Goal: Information Seeking & Learning: Learn about a topic

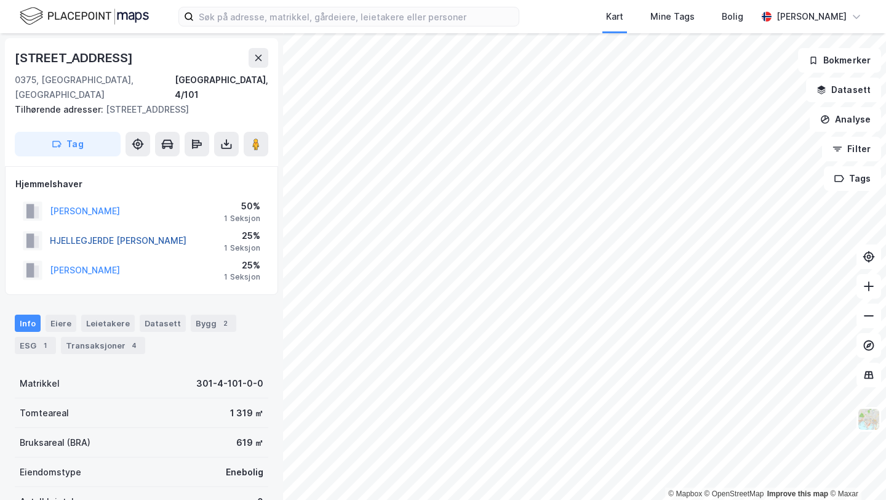
click at [0, 0] on button "HJELLEGJERDE [PERSON_NAME]" at bounding box center [0, 0] width 0 height 0
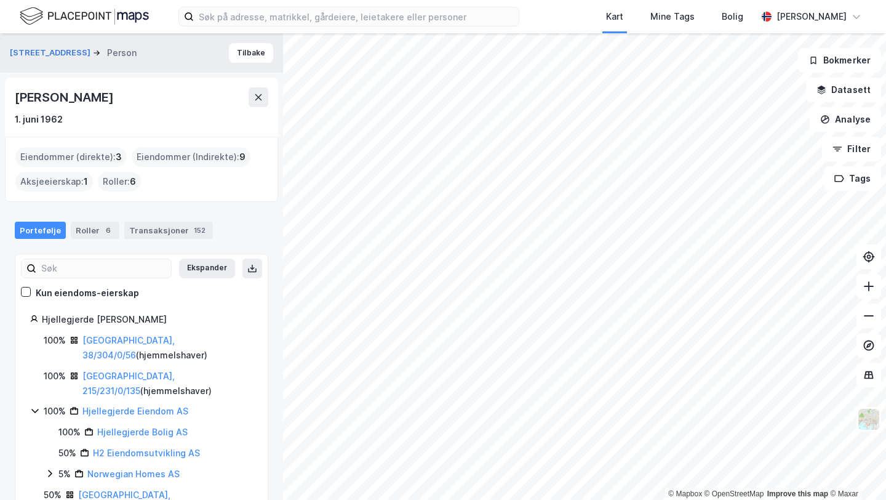
click at [156, 220] on div "Portefølje Roller 6 Transaksjoner 152" at bounding box center [141, 225] width 283 height 37
click at [164, 228] on div "Transaksjoner 152" at bounding box center [168, 229] width 89 height 17
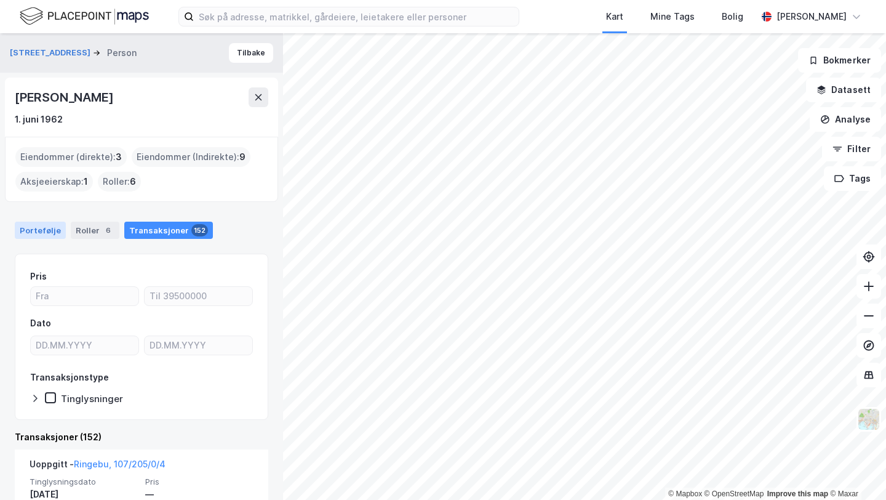
click at [45, 235] on div "Portefølje" at bounding box center [40, 229] width 51 height 17
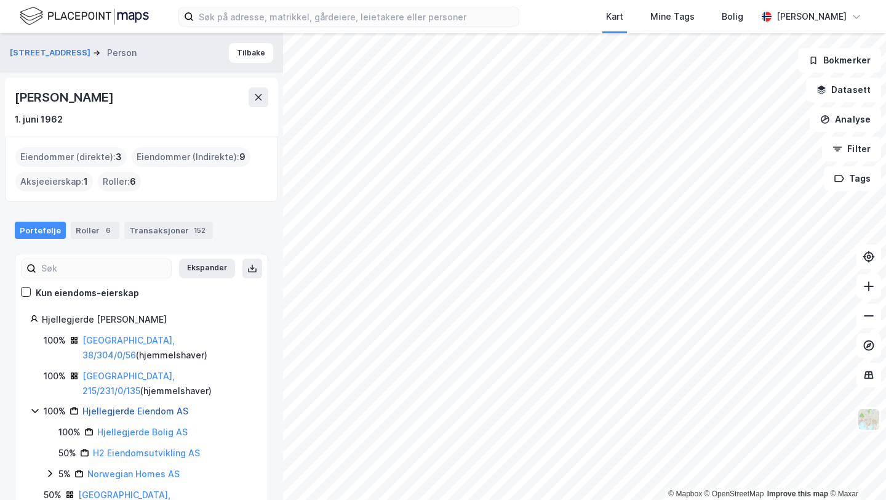
click at [122, 405] on link "Hjellegjerde Eiendom AS" at bounding box center [135, 410] width 106 height 10
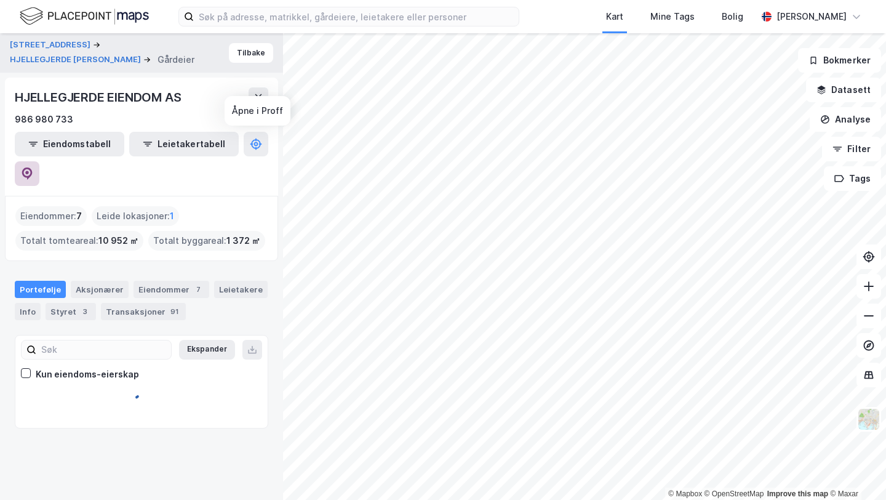
click at [39, 161] on button at bounding box center [27, 173] width 25 height 25
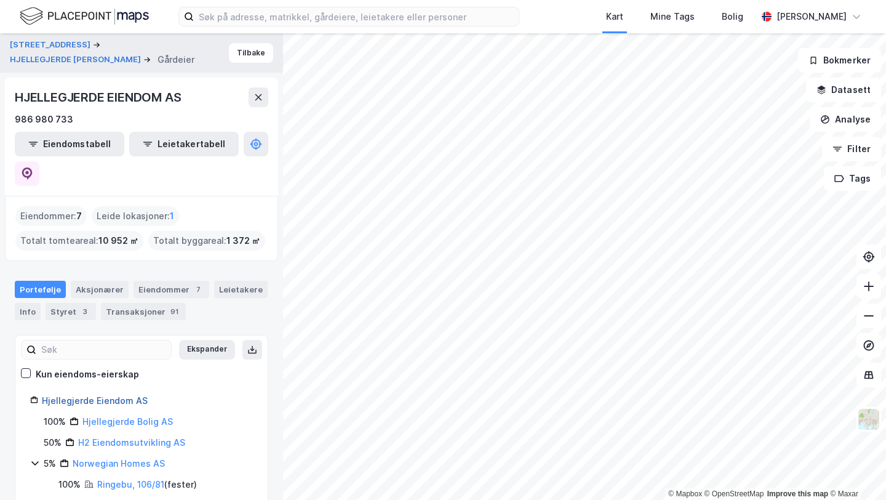
scroll to position [97, 0]
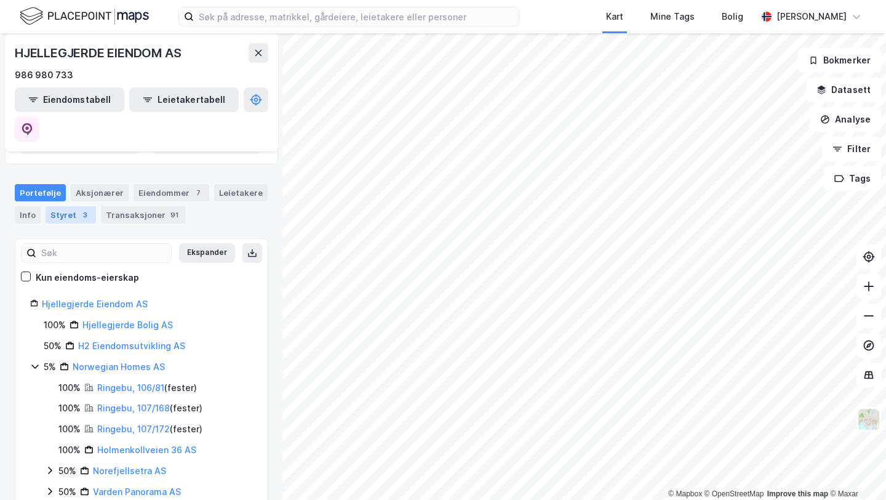
click at [75, 206] on div "Styret 3" at bounding box center [71, 214] width 50 height 17
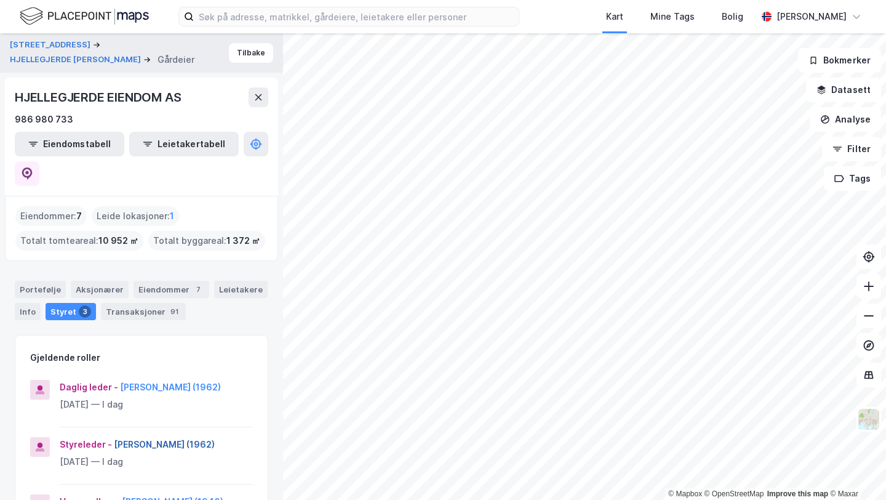
click at [0, 0] on button "[PERSON_NAME] (1962)" at bounding box center [0, 0] width 0 height 0
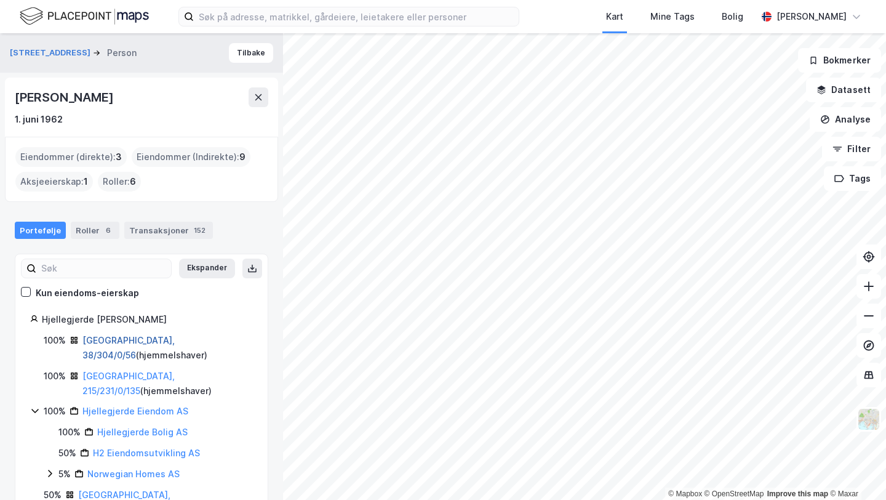
click at [120, 342] on link "[GEOGRAPHIC_DATA], 38/304/0/56" at bounding box center [128, 347] width 92 height 25
click at [121, 370] on link "[GEOGRAPHIC_DATA], 215/231/0/135" at bounding box center [128, 382] width 92 height 25
click at [111, 489] on link "[GEOGRAPHIC_DATA], 4/101/0/2" at bounding box center [124, 501] width 92 height 25
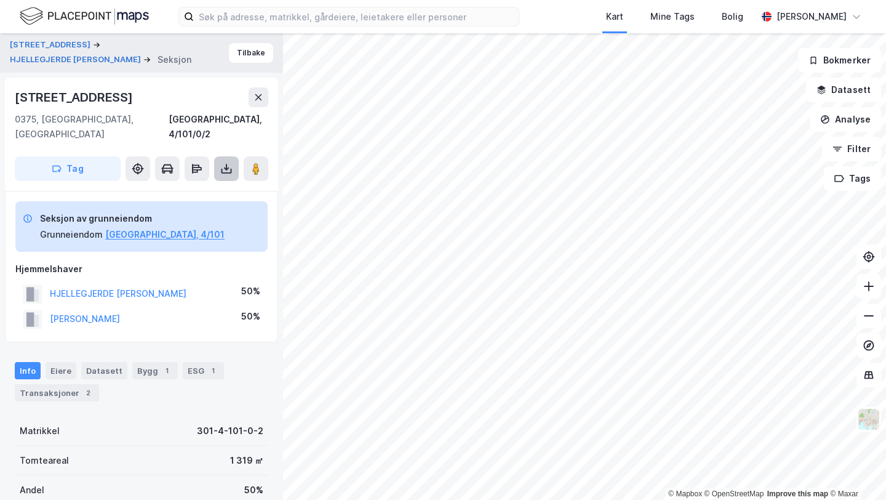
click at [225, 162] on icon at bounding box center [226, 168] width 12 height 12
click at [195, 188] on div "Last ned grunnbok" at bounding box center [165, 193] width 71 height 10
click at [268, 262] on div "Seksjon av grunneiendom Grunneiendom [GEOGRAPHIC_DATA], 4/101 Hjemmelshaver HJE…" at bounding box center [141, 266] width 273 height 151
click at [80, 99] on div "[STREET_ADDRESS]" at bounding box center [75, 97] width 121 height 20
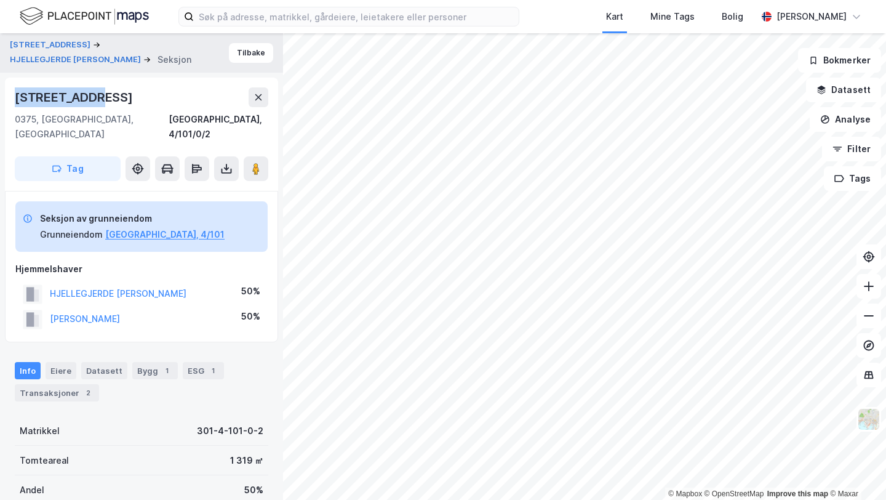
click at [80, 99] on div "[STREET_ADDRESS]" at bounding box center [75, 97] width 121 height 20
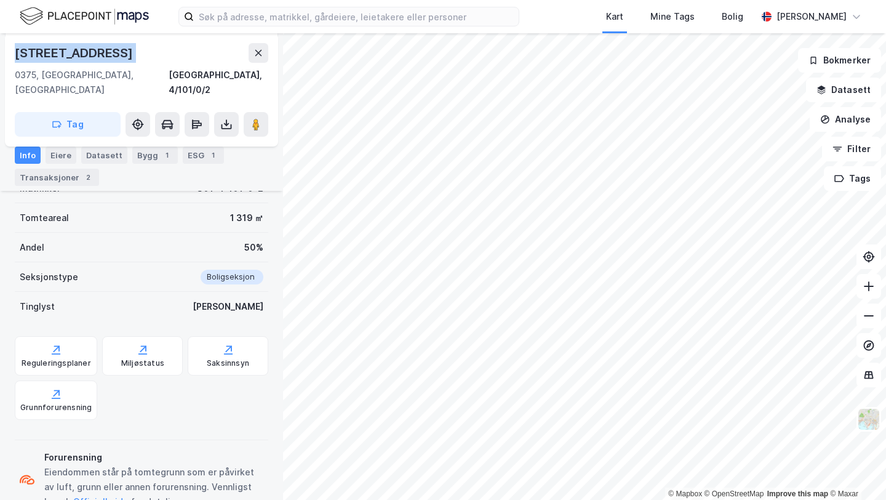
scroll to position [242, 0]
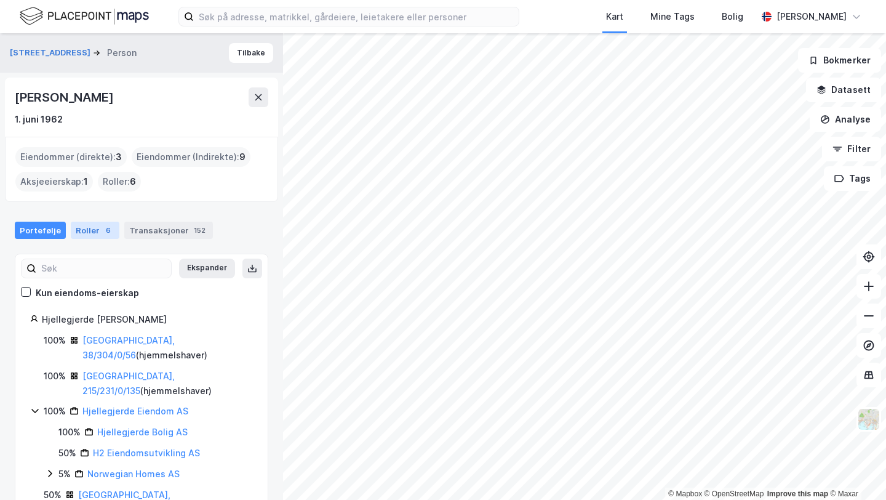
click at [102, 234] on div "6" at bounding box center [108, 230] width 12 height 12
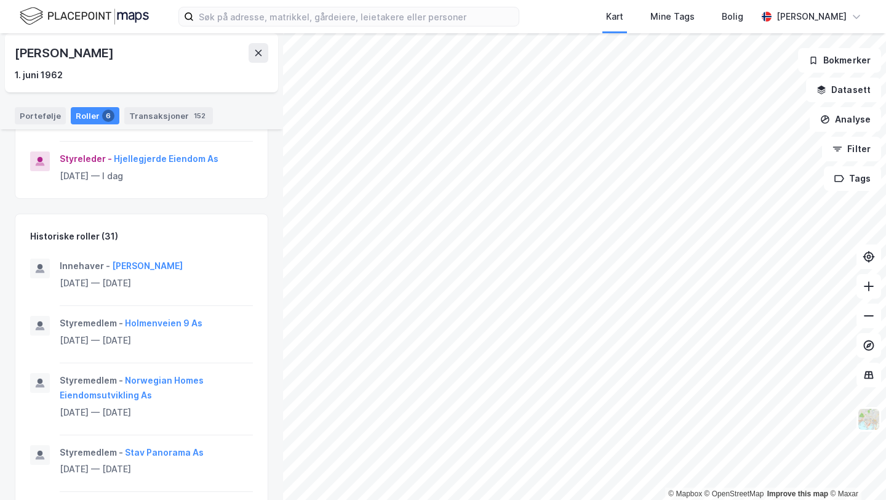
scroll to position [476, 0]
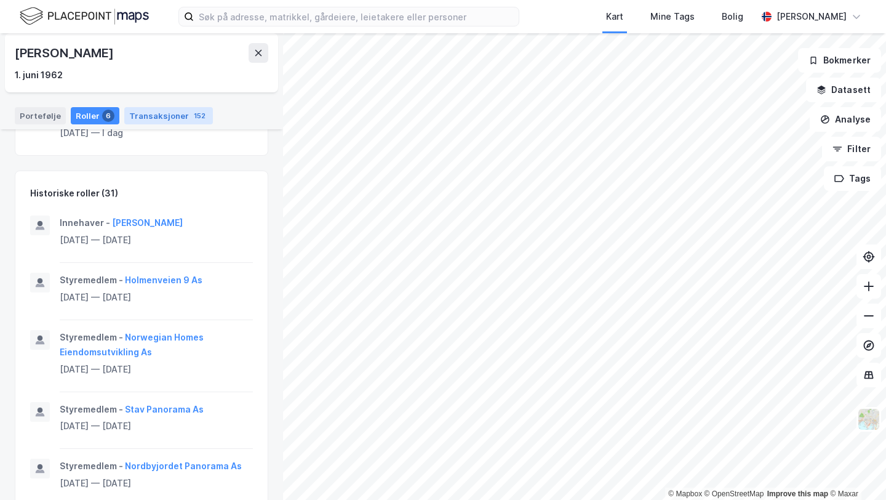
click at [169, 111] on div "Transaksjoner 152" at bounding box center [168, 115] width 89 height 17
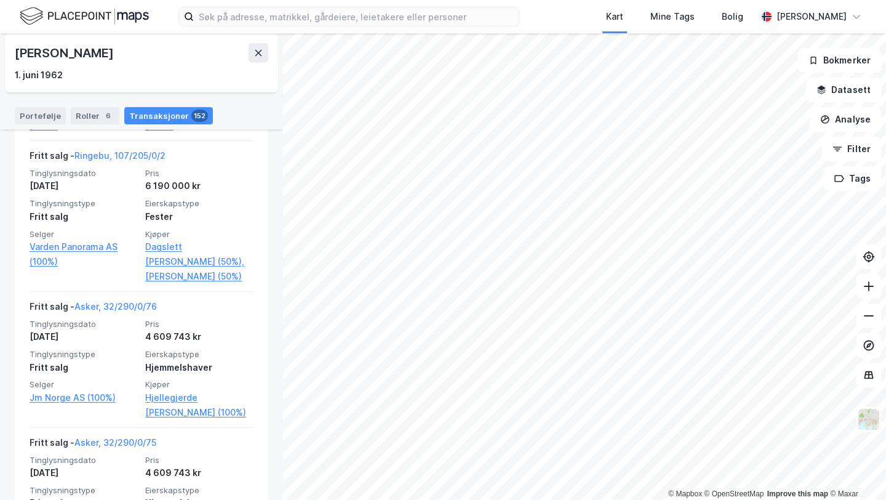
scroll to position [2014, 0]
click at [260, 50] on icon at bounding box center [258, 53] width 7 height 6
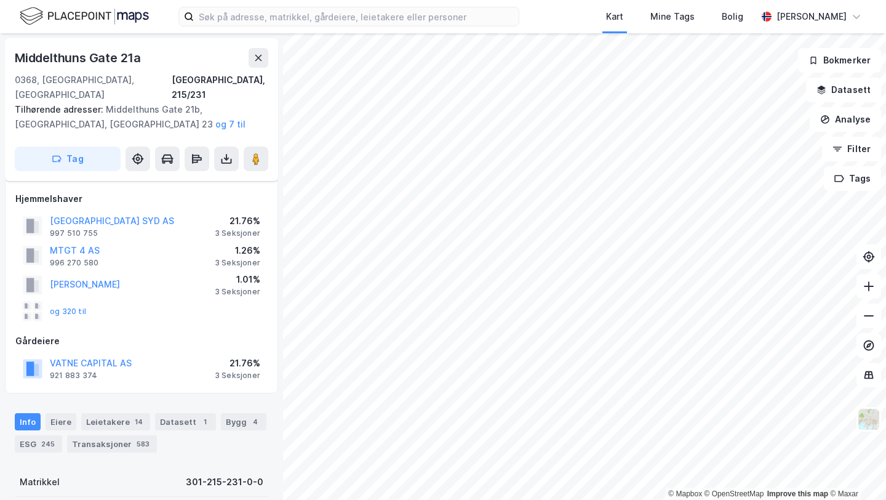
scroll to position [242, 0]
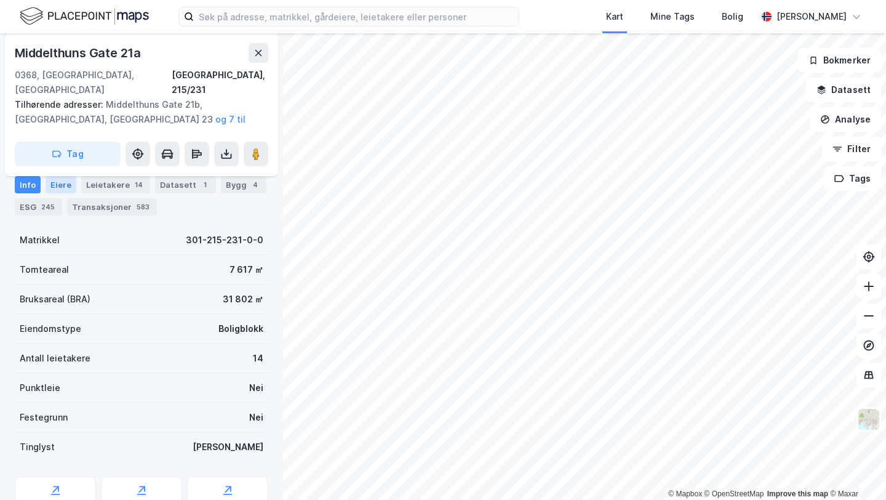
click at [58, 182] on div "Eiere" at bounding box center [61, 184] width 31 height 17
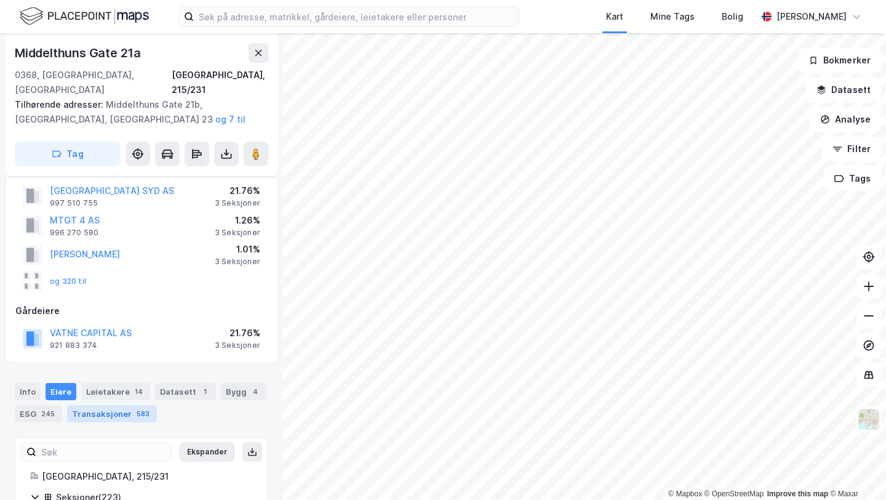
scroll to position [27, 0]
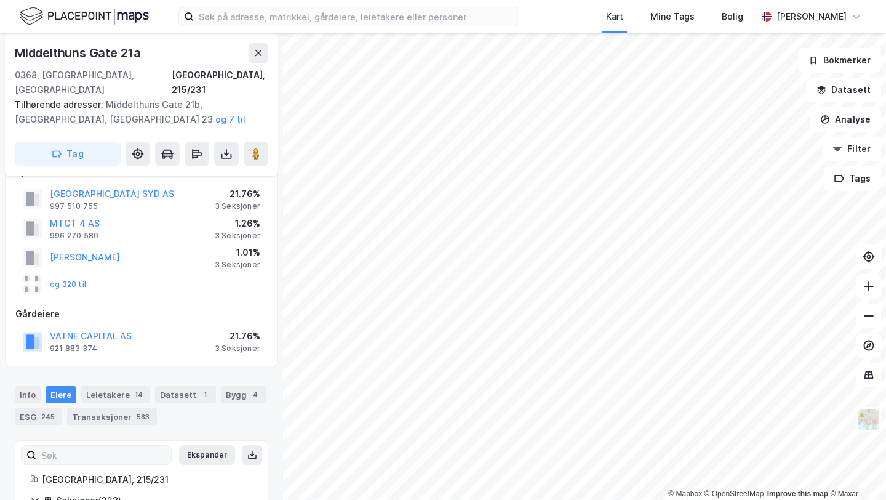
click at [133, 449] on label at bounding box center [96, 455] width 151 height 20
click at [133, 449] on input at bounding box center [103, 454] width 135 height 18
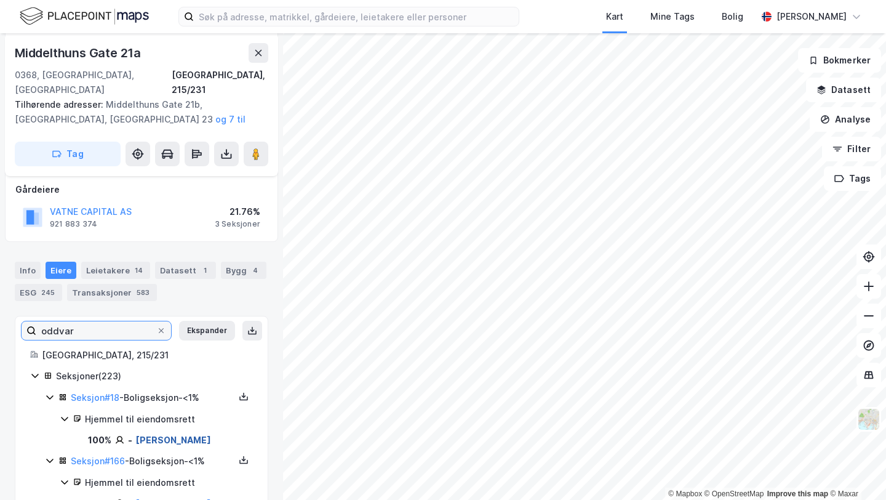
scroll to position [178, 0]
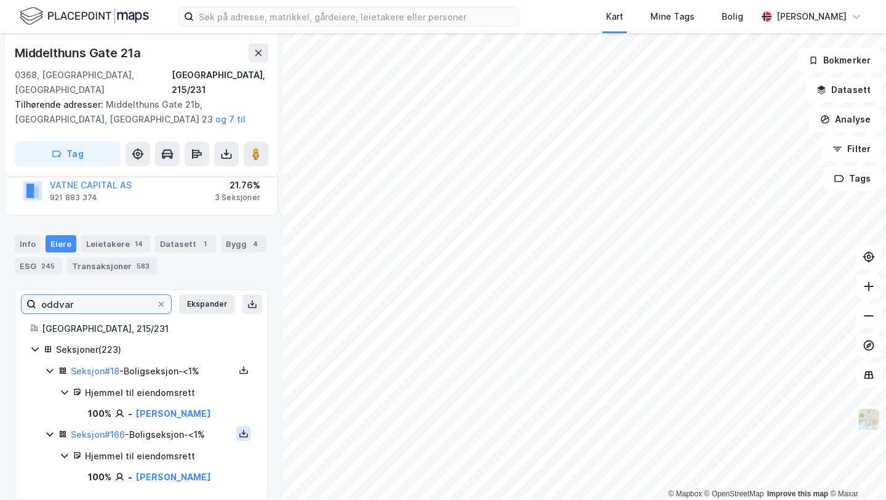
type input "oddvar"
click at [241, 428] on icon at bounding box center [244, 433] width 10 height 10
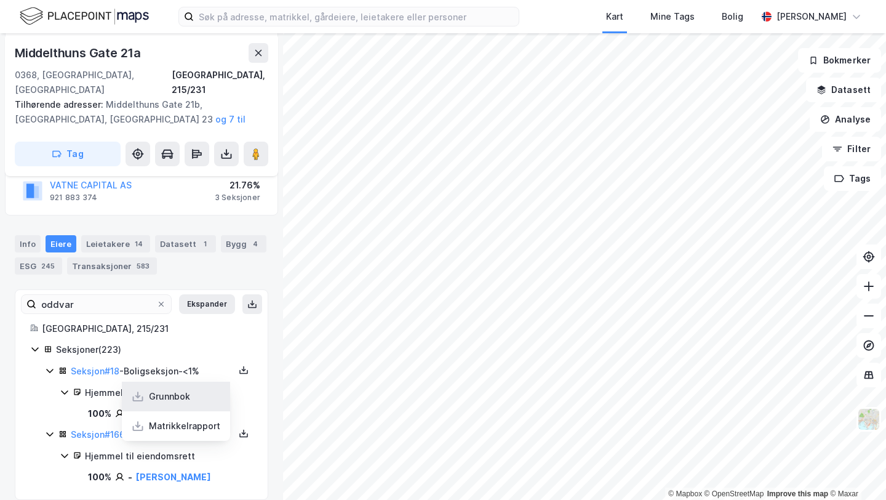
click at [205, 391] on div "Grunnbok" at bounding box center [176, 396] width 108 height 30
click at [167, 471] on link "[PERSON_NAME]" at bounding box center [173, 476] width 75 height 10
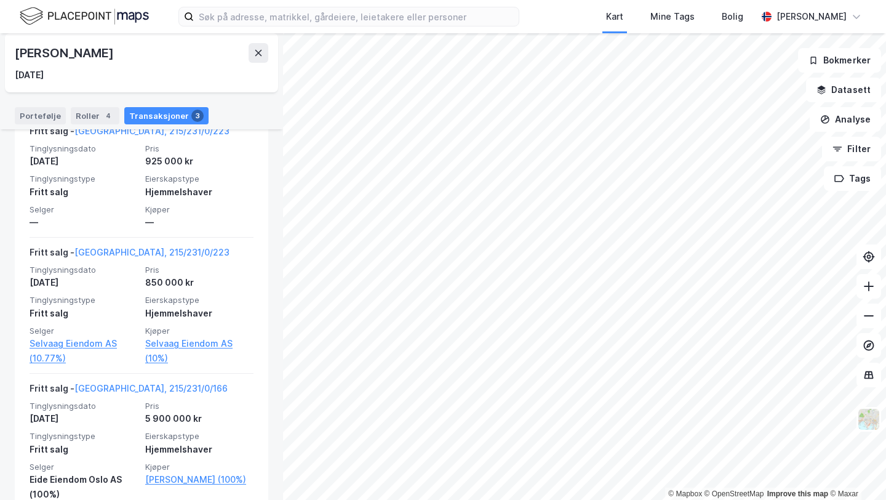
scroll to position [357, 0]
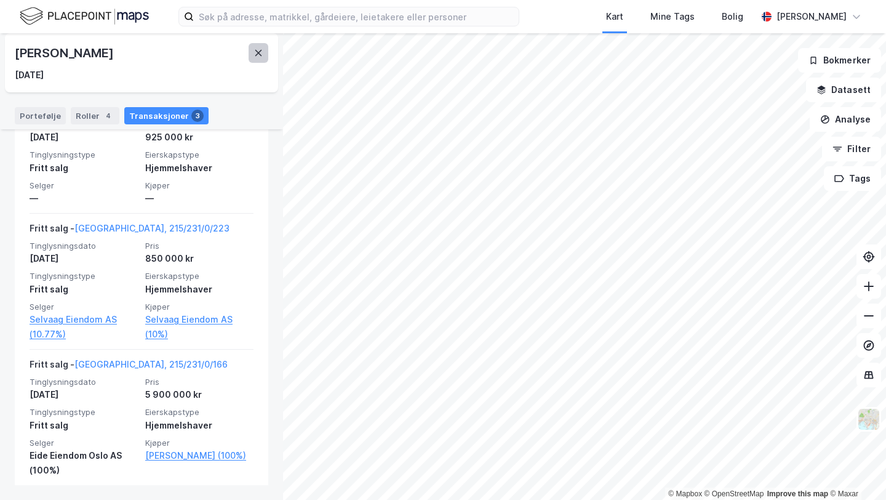
click at [252, 49] on button at bounding box center [259, 53] width 20 height 20
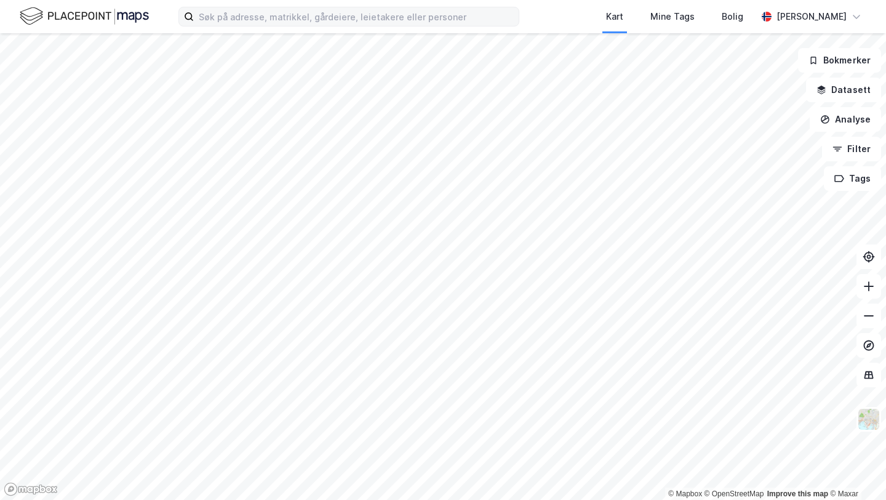
click at [223, 1] on div "Kart Mine Tags Bolig [PERSON_NAME] © Mapbox © OpenStreetMap Improve this map © …" at bounding box center [443, 250] width 886 height 500
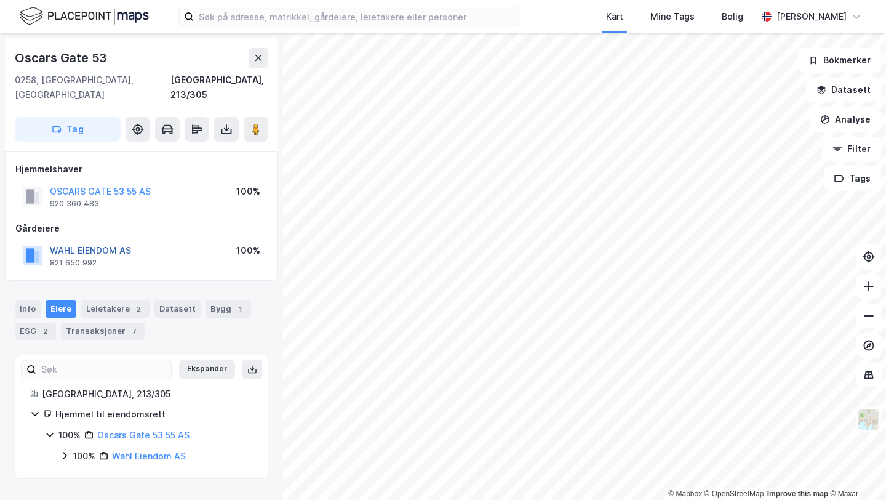
click at [0, 0] on button "WAHL EIENDOM AS" at bounding box center [0, 0] width 0 height 0
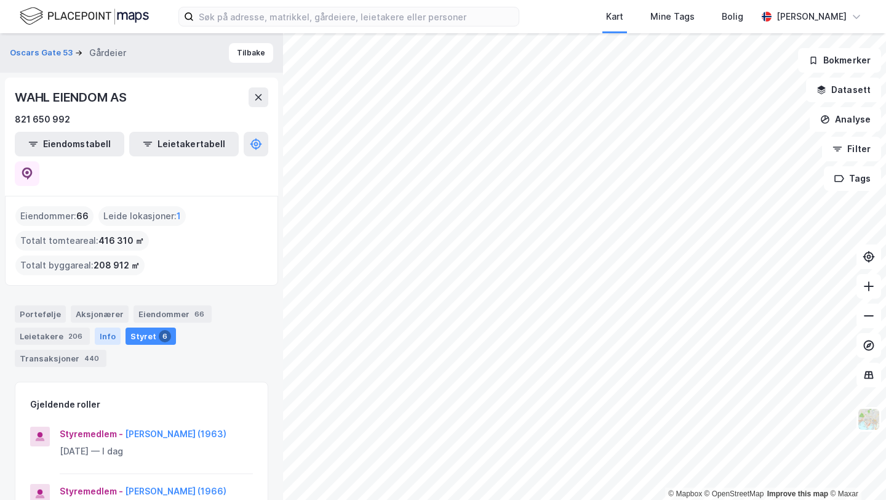
click at [95, 327] on div "Info" at bounding box center [108, 335] width 26 height 17
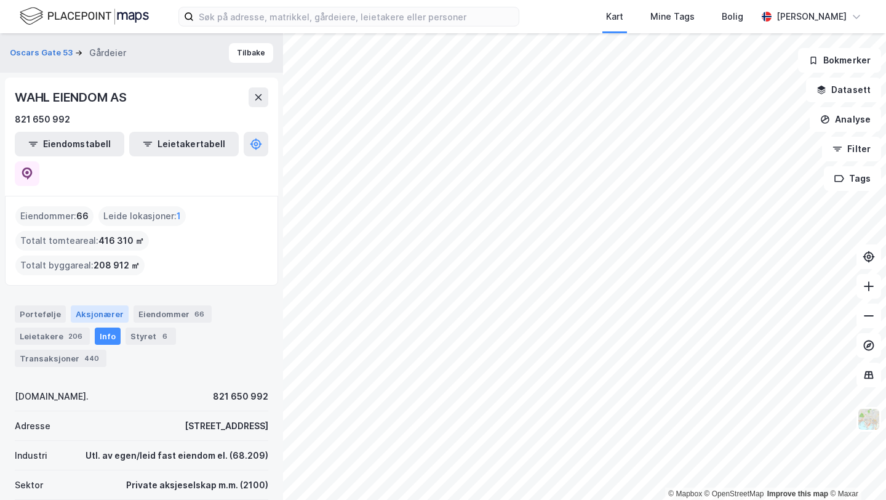
click at [90, 305] on div "Aksjonærer" at bounding box center [100, 313] width 58 height 17
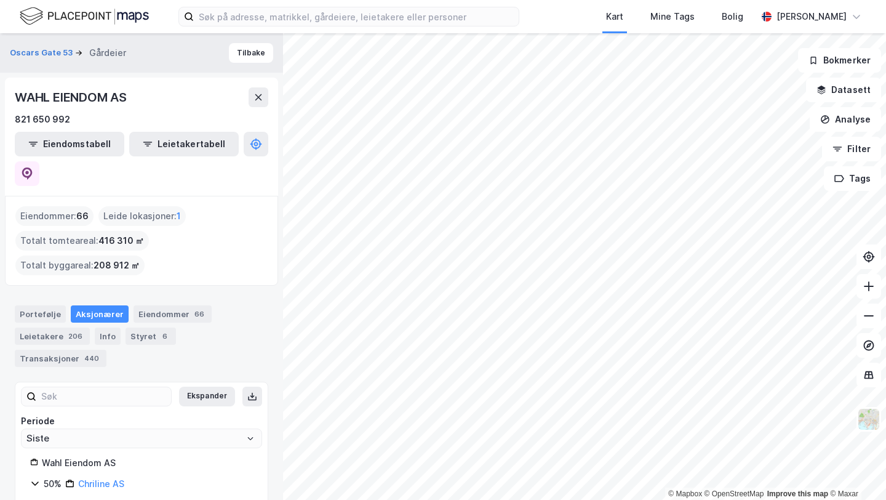
scroll to position [53, 0]
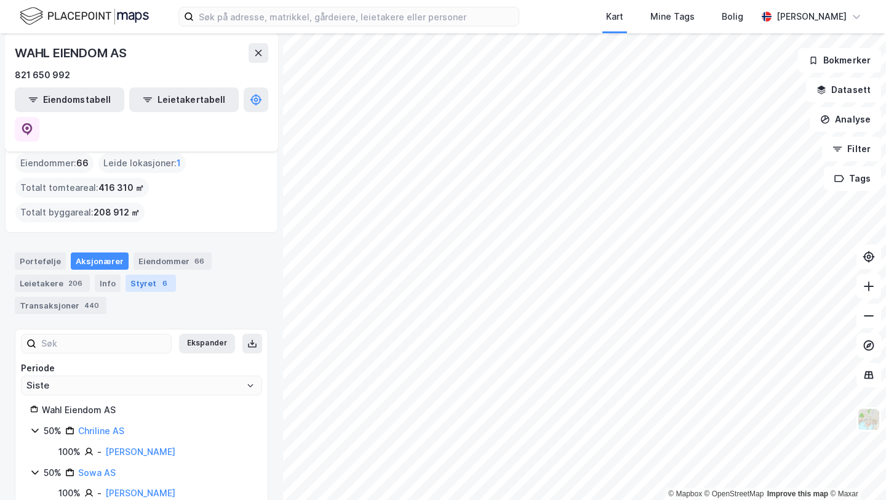
click at [139, 274] on div "Styret 6" at bounding box center [150, 282] width 50 height 17
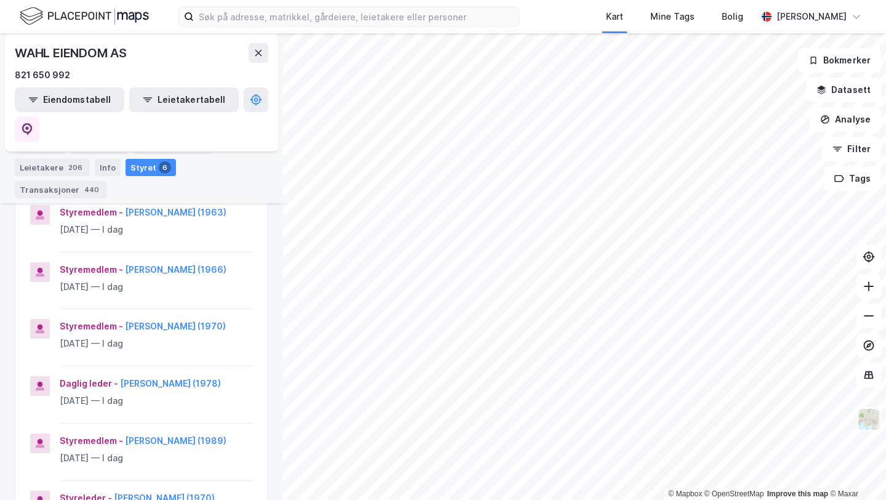
scroll to position [224, 0]
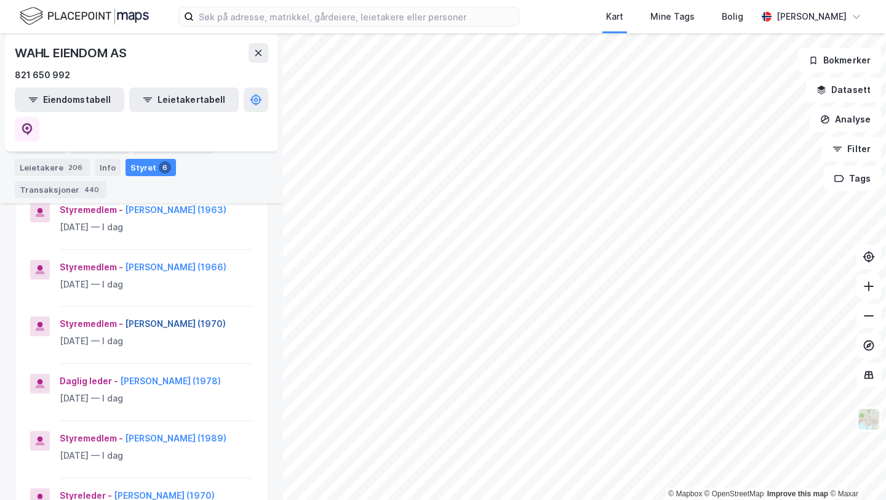
click at [0, 0] on button "[PERSON_NAME] (1970)" at bounding box center [0, 0] width 0 height 0
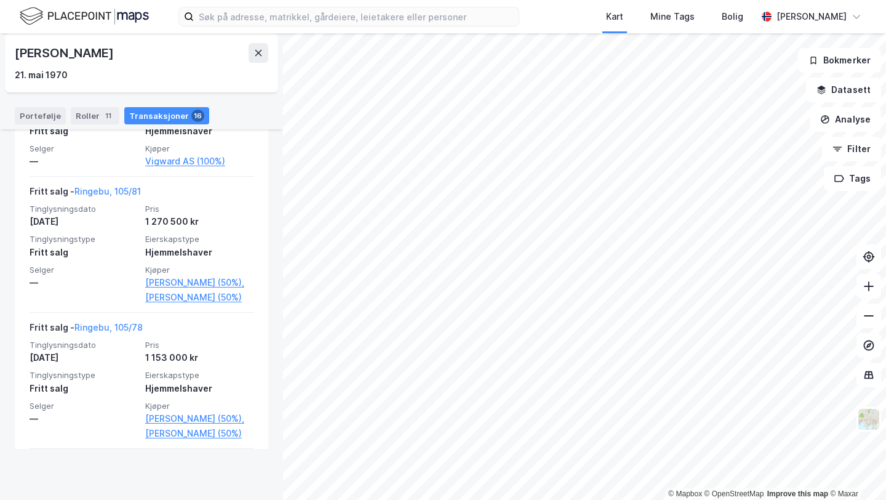
scroll to position [396, 0]
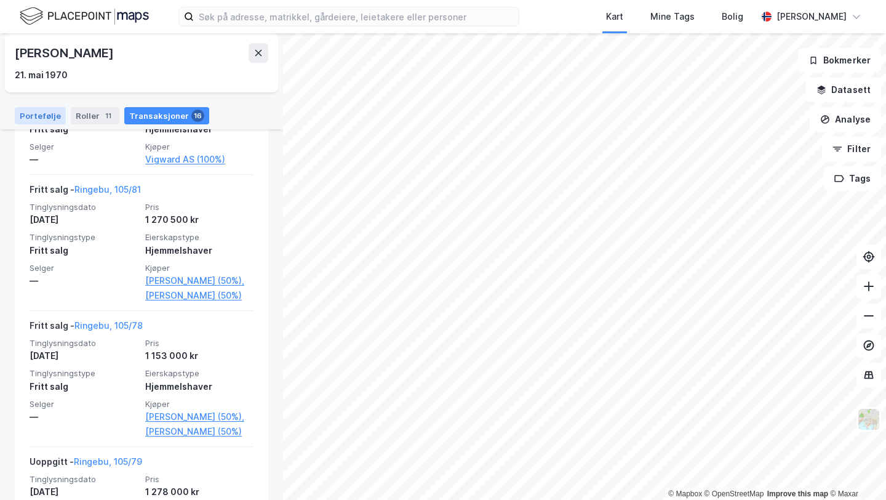
click at [32, 113] on div "Portefølje" at bounding box center [40, 115] width 51 height 17
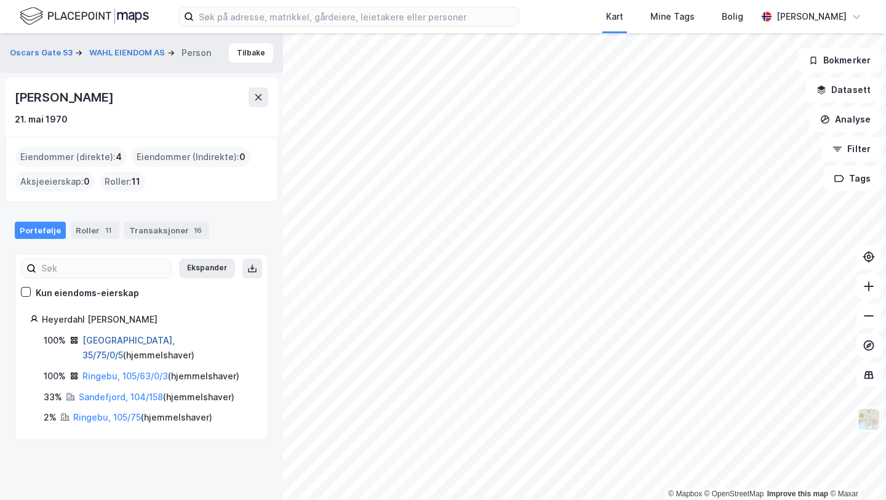
click at [113, 343] on link "[GEOGRAPHIC_DATA], 35/75/0/5" at bounding box center [128, 347] width 92 height 25
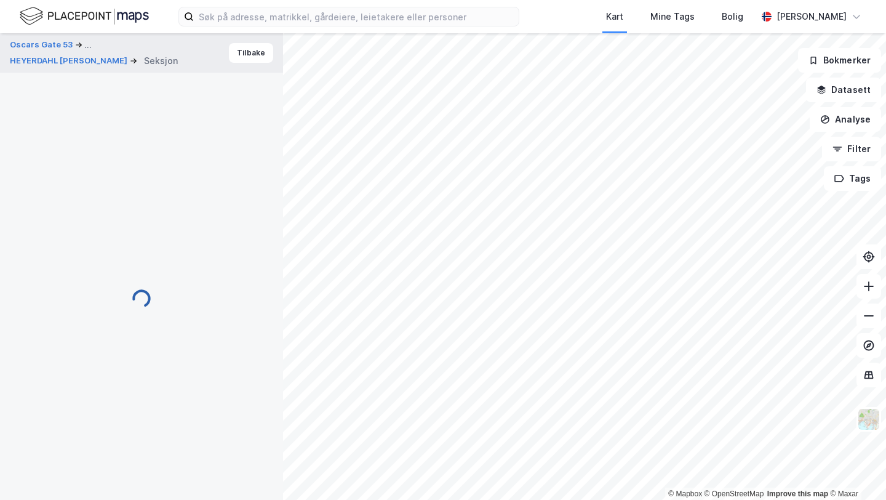
scroll to position [118, 0]
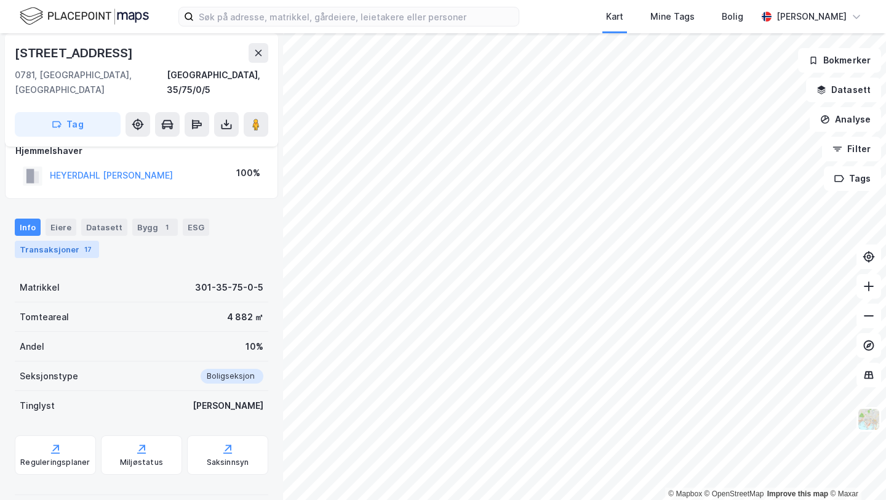
click at [60, 241] on div "Transaksjoner 17" at bounding box center [57, 249] width 84 height 17
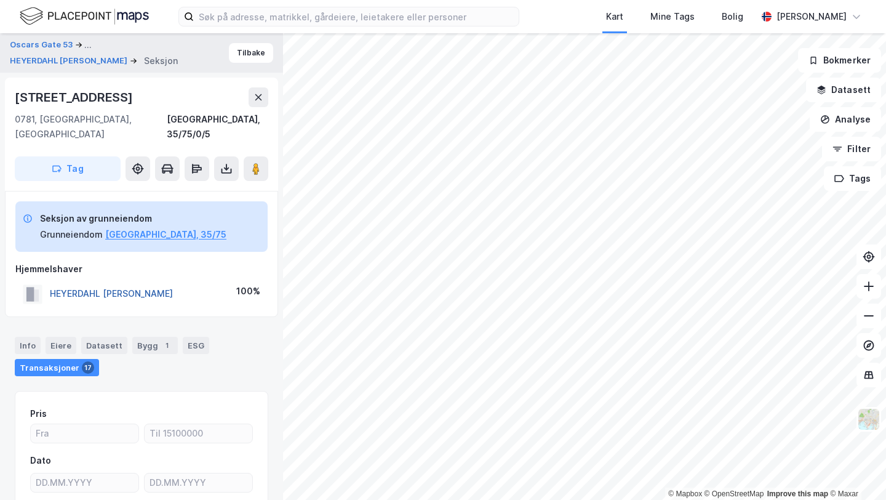
click at [0, 0] on button "HEYERDAHL [PERSON_NAME]" at bounding box center [0, 0] width 0 height 0
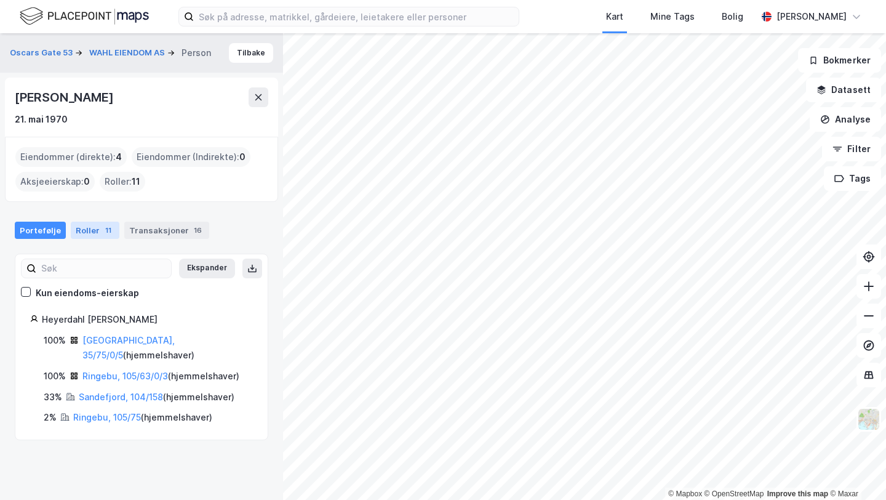
click at [87, 229] on div "Roller 11" at bounding box center [95, 229] width 49 height 17
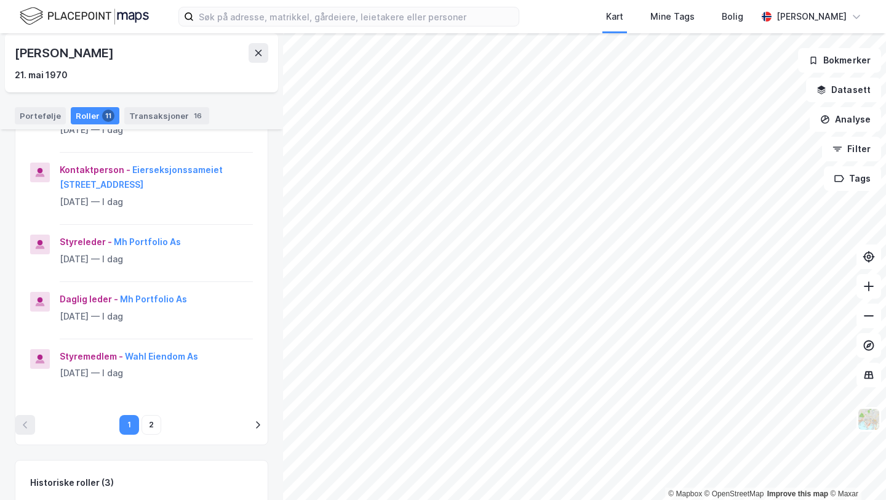
scroll to position [507, 0]
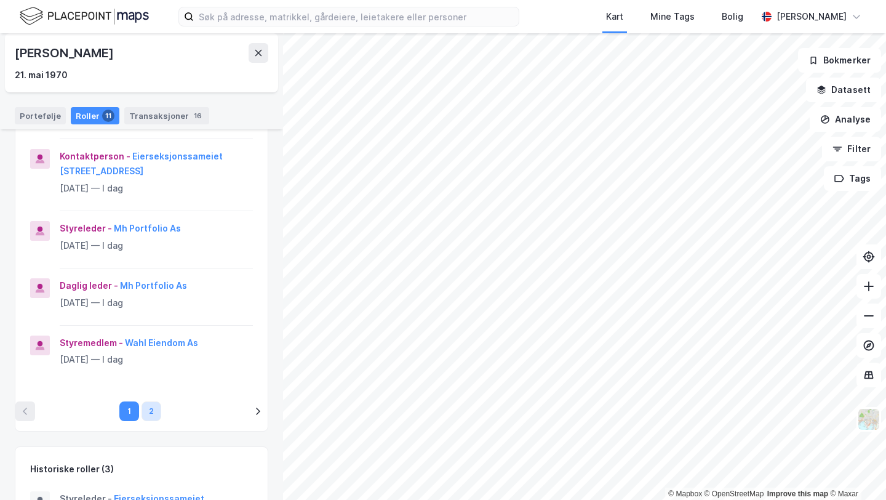
click at [153, 401] on button "2" at bounding box center [151, 411] width 20 height 20
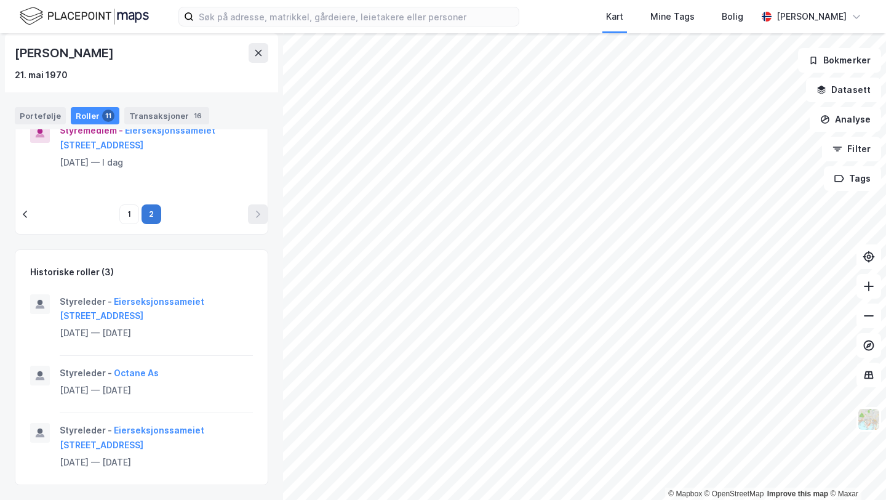
scroll to position [0, 0]
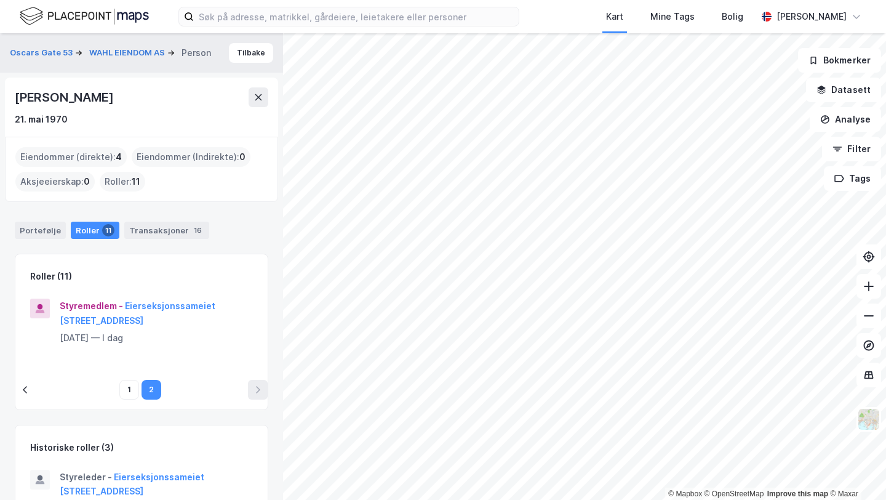
click at [111, 92] on div "[PERSON_NAME]" at bounding box center [65, 97] width 101 height 20
